Goal: Navigation & Orientation: Find specific page/section

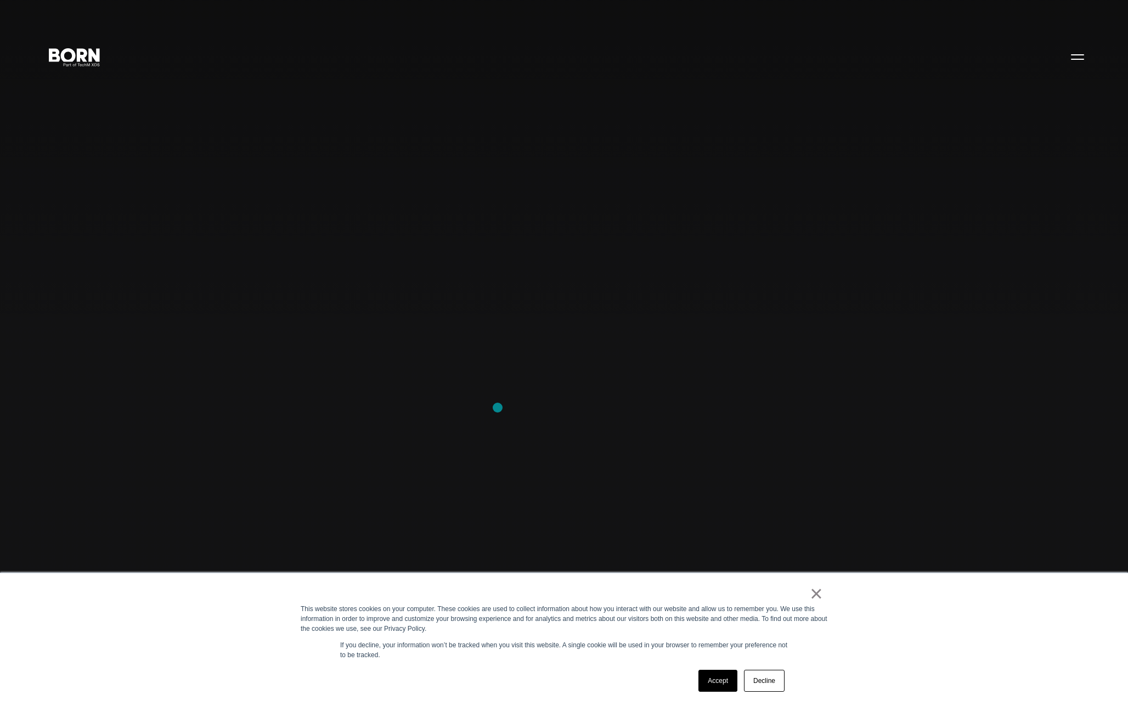
drag, startPoint x: 485, startPoint y: 148, endPoint x: 539, endPoint y: 211, distance: 82.9
click at [539, 211] on div "Combining creative, content, and commerce to drive change. Imagine, build, and …" at bounding box center [564, 353] width 1128 height 706
drag, startPoint x: 624, startPoint y: 235, endPoint x: 621, endPoint y: 271, distance: 35.8
click at [571, 350] on div "Combining creative, content, and commerce to drive change. Imagine, build, and …" at bounding box center [564, 353] width 1128 height 706
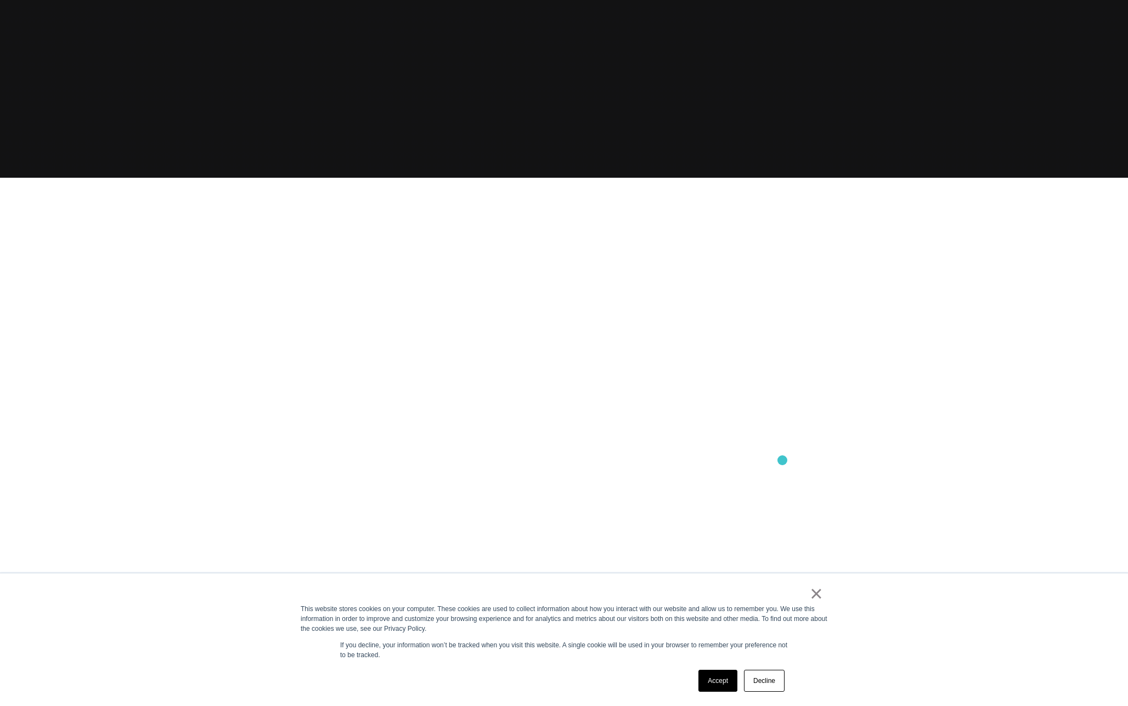
scroll to position [856, 0]
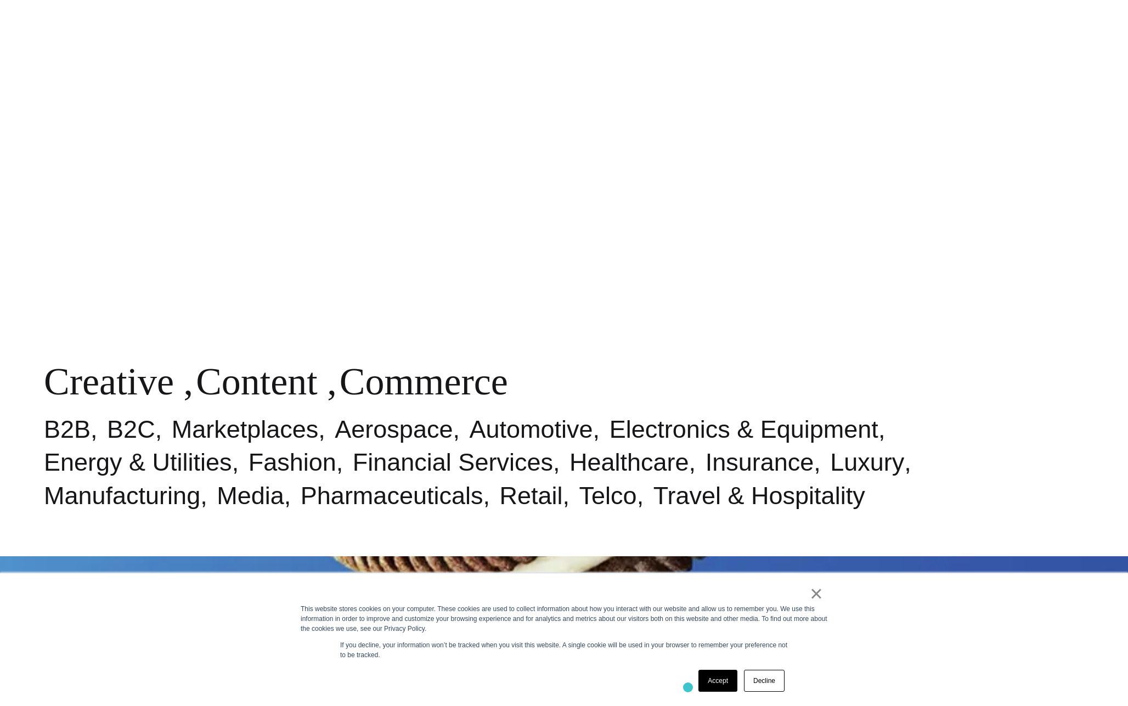
drag, startPoint x: 694, startPoint y: 687, endPoint x: 705, endPoint y: 686, distance: 10.5
click at [700, 686] on div "Accept Decline" at bounding box center [544, 681] width 487 height 29
click at [708, 686] on link "Accept" at bounding box center [718, 681] width 39 height 22
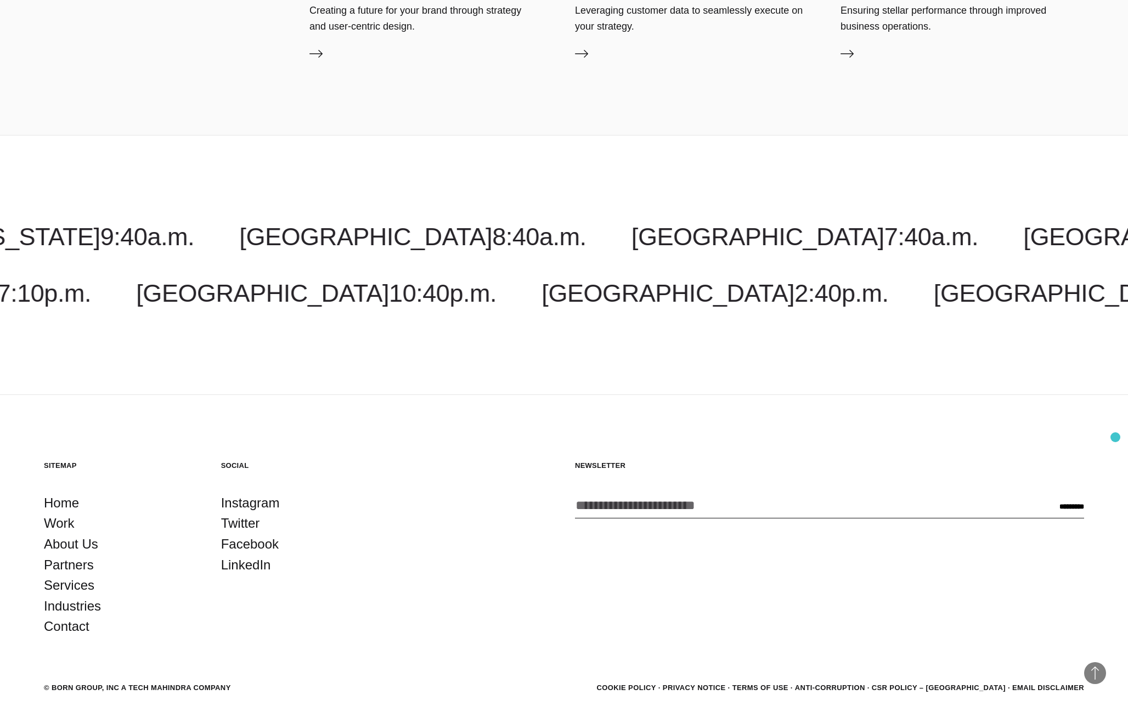
scroll to position [4494, 0]
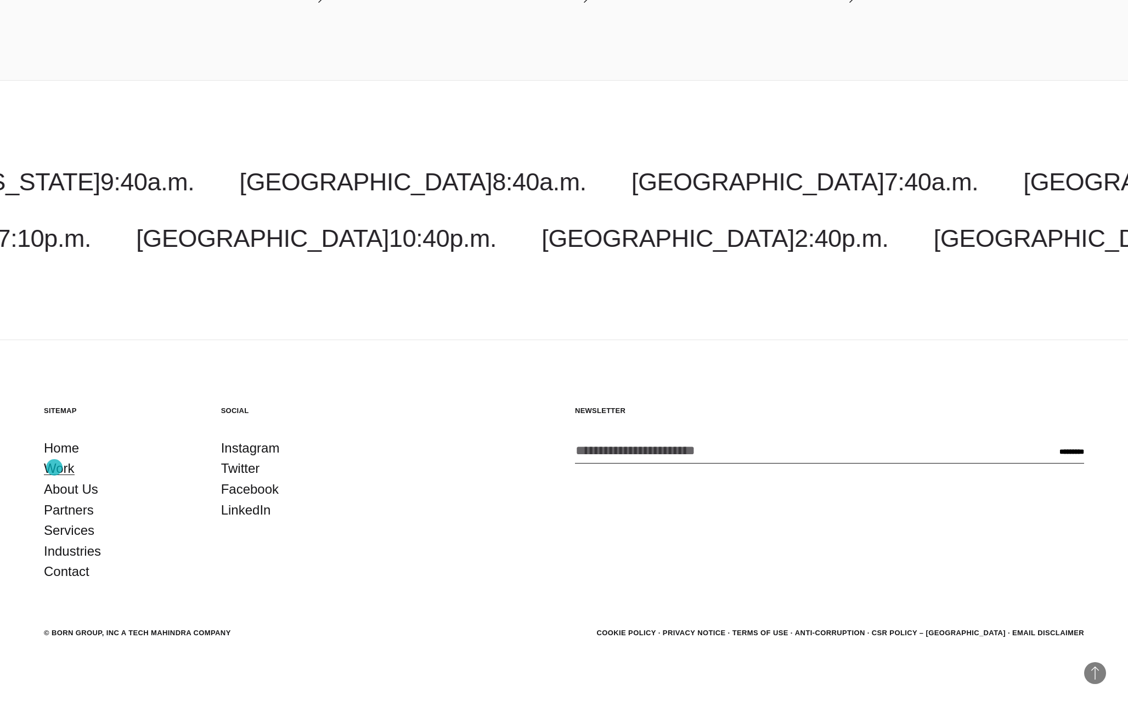
click at [55, 468] on link "Work" at bounding box center [59, 468] width 31 height 21
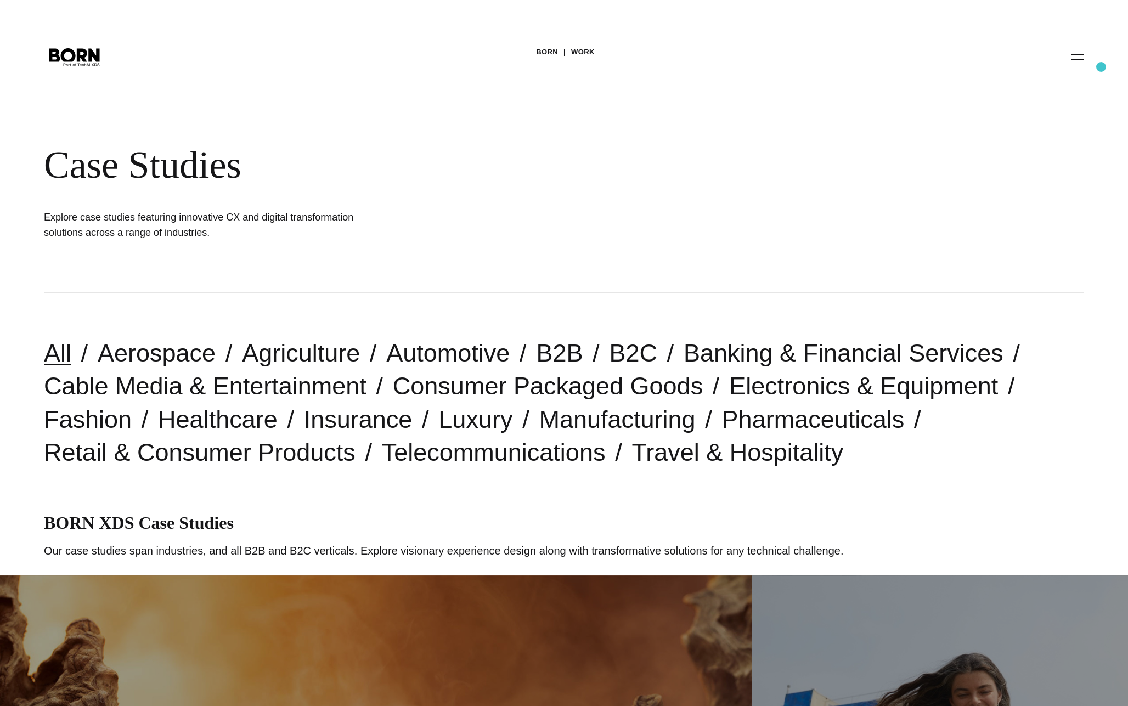
click at [1099, 63] on div "BORN Work Case Studies Explore case studies featuring innovative CX and digital…" at bounding box center [564, 146] width 1128 height 293
click at [1085, 59] on button "Primary Menu" at bounding box center [1078, 56] width 26 height 23
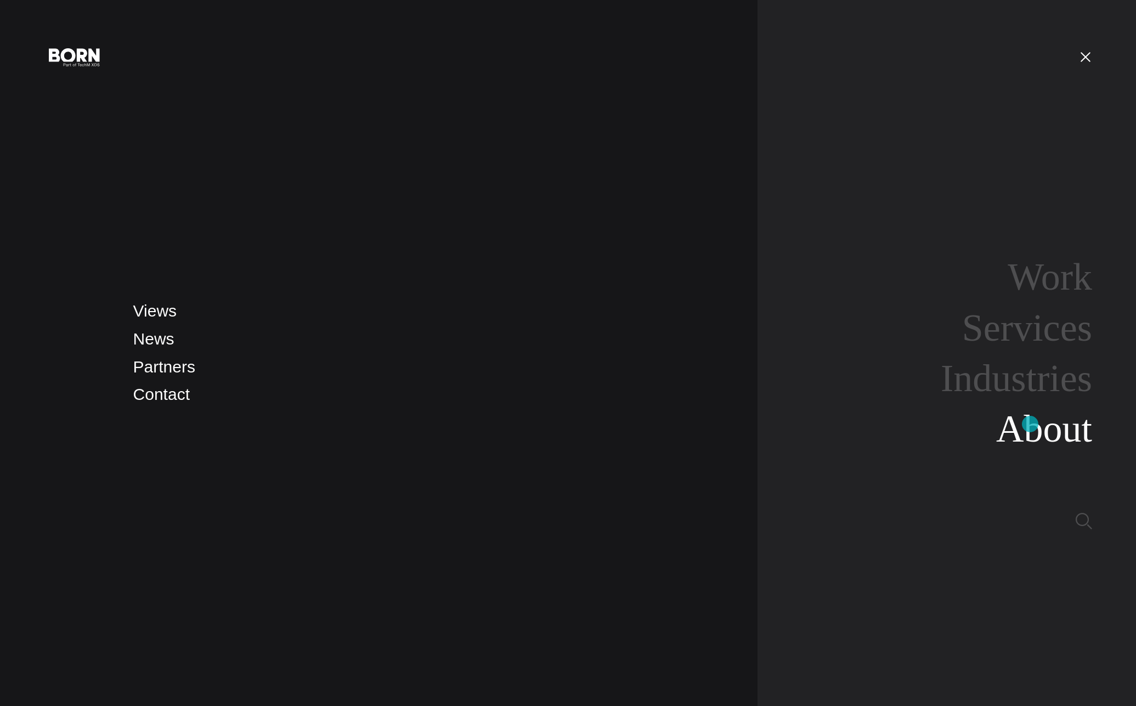
click at [1031, 427] on link "About" at bounding box center [1045, 429] width 96 height 42
